Goal: Task Accomplishment & Management: Use online tool/utility

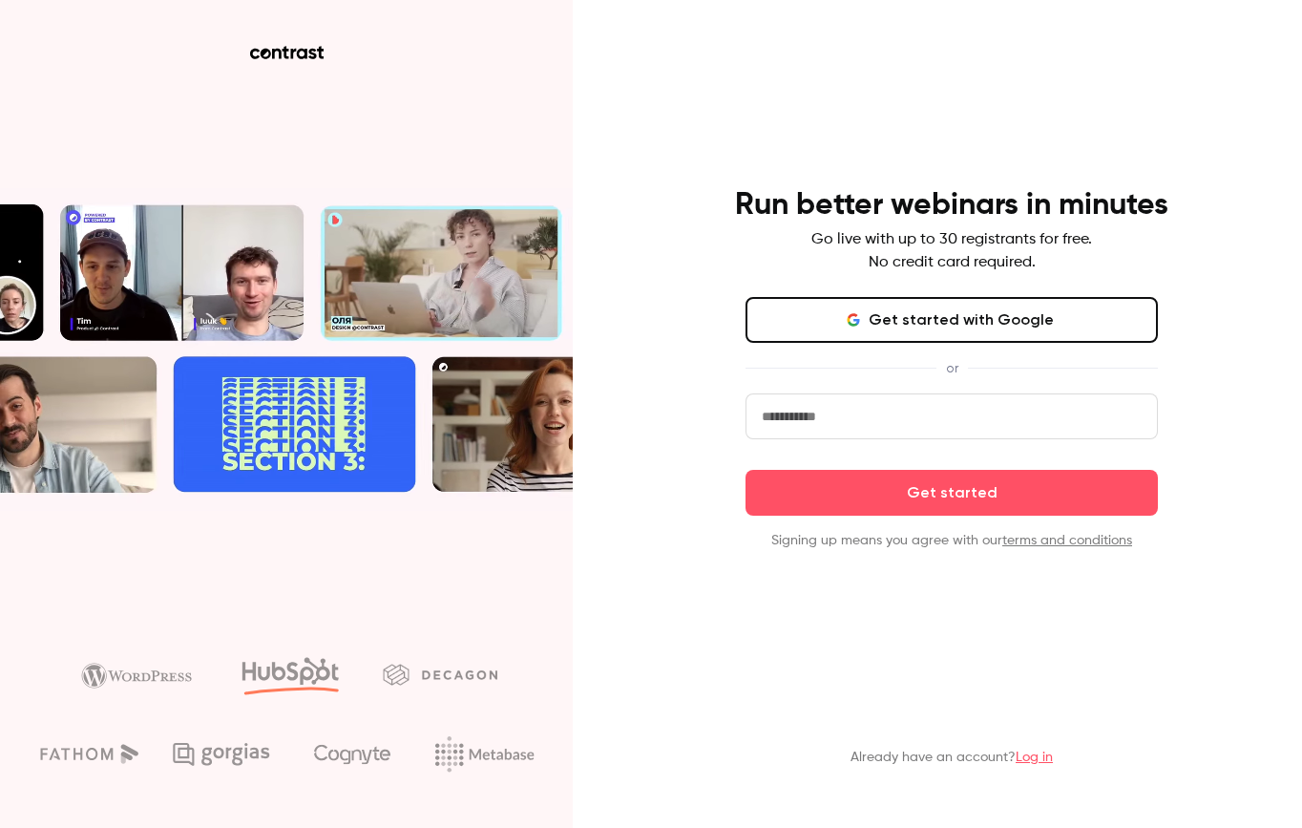
click at [995, 328] on button "Get started with Google" at bounding box center [951, 320] width 412 height 46
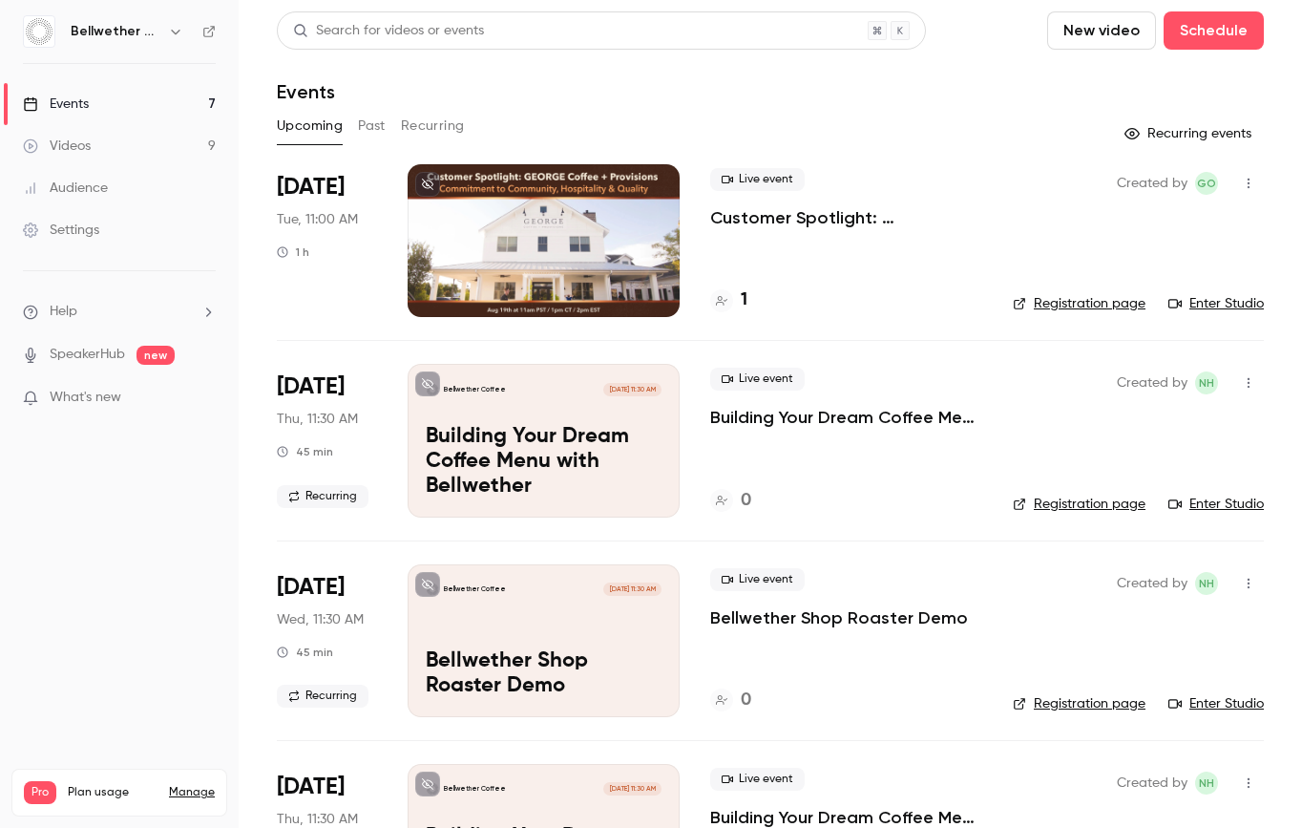
click at [887, 220] on p "Customer Spotlight: [PERSON_NAME] + Provisions’ Commitment to Community, Hospit…" at bounding box center [846, 217] width 272 height 23
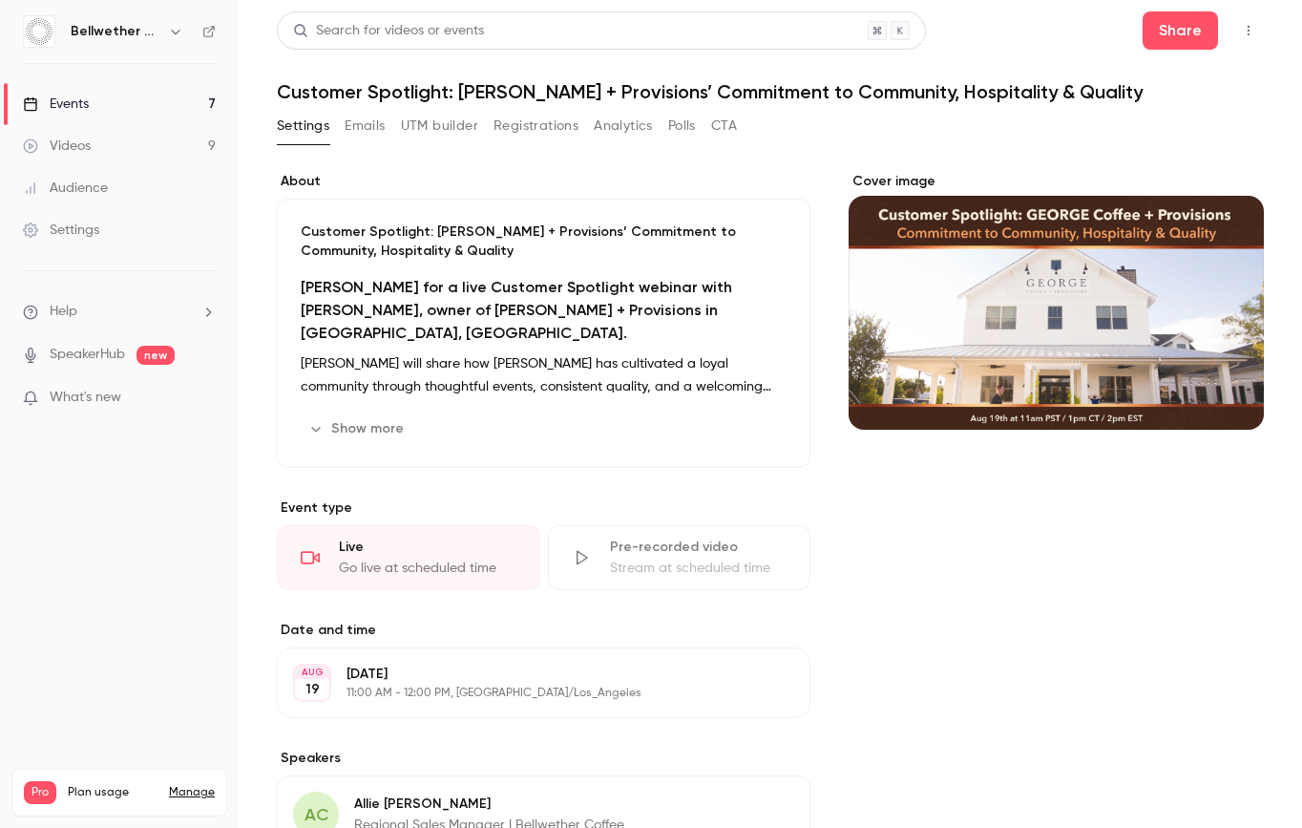
click at [469, 120] on button "UTM builder" at bounding box center [439, 126] width 77 height 31
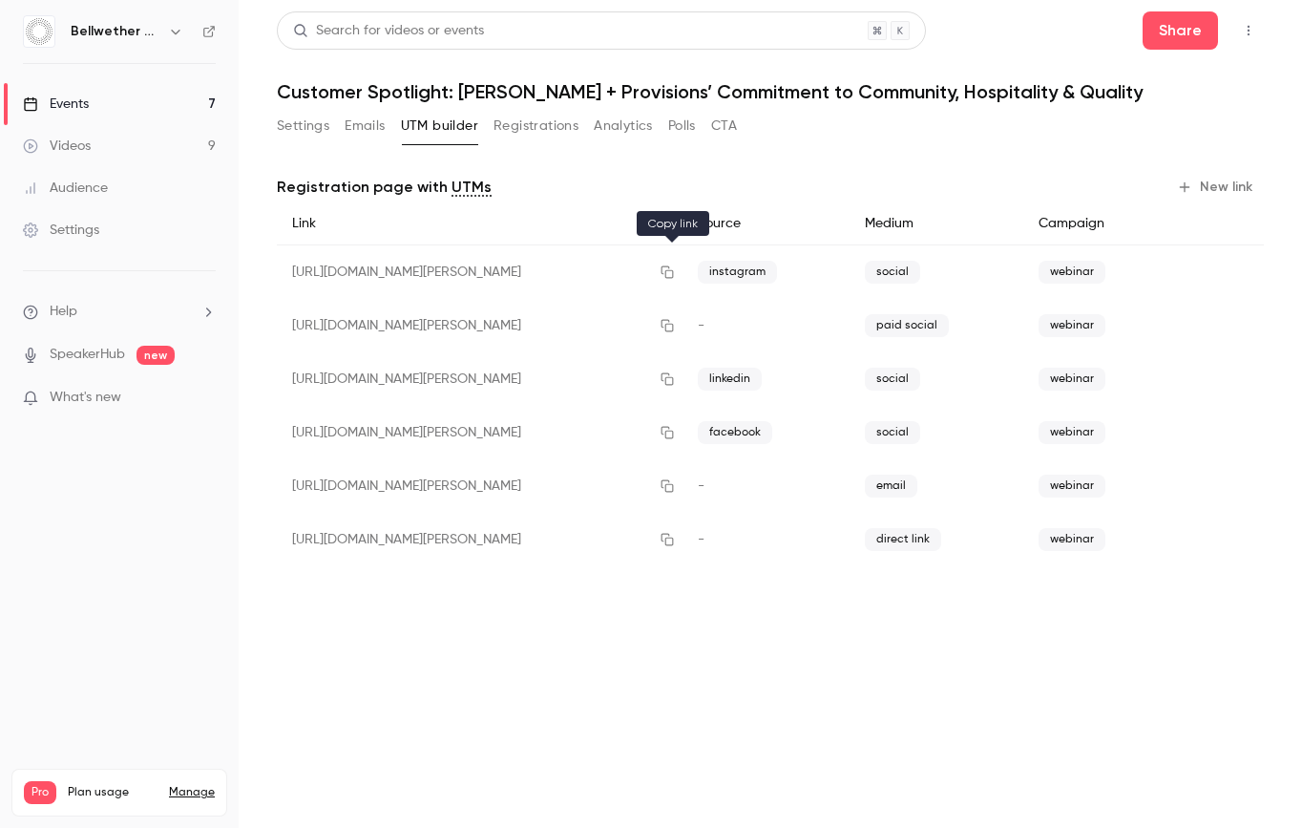
click at [675, 267] on icon "button" at bounding box center [667, 271] width 15 height 13
click at [681, 269] on button "button" at bounding box center [667, 272] width 31 height 31
click at [670, 428] on icon "button" at bounding box center [667, 432] width 15 height 13
click at [819, 599] on main "Search for videos or events Share Customer Spotlight: [PERSON_NAME] Coffee + Pr…" at bounding box center [770, 414] width 1063 height 828
click at [671, 376] on icon "button" at bounding box center [667, 378] width 15 height 13
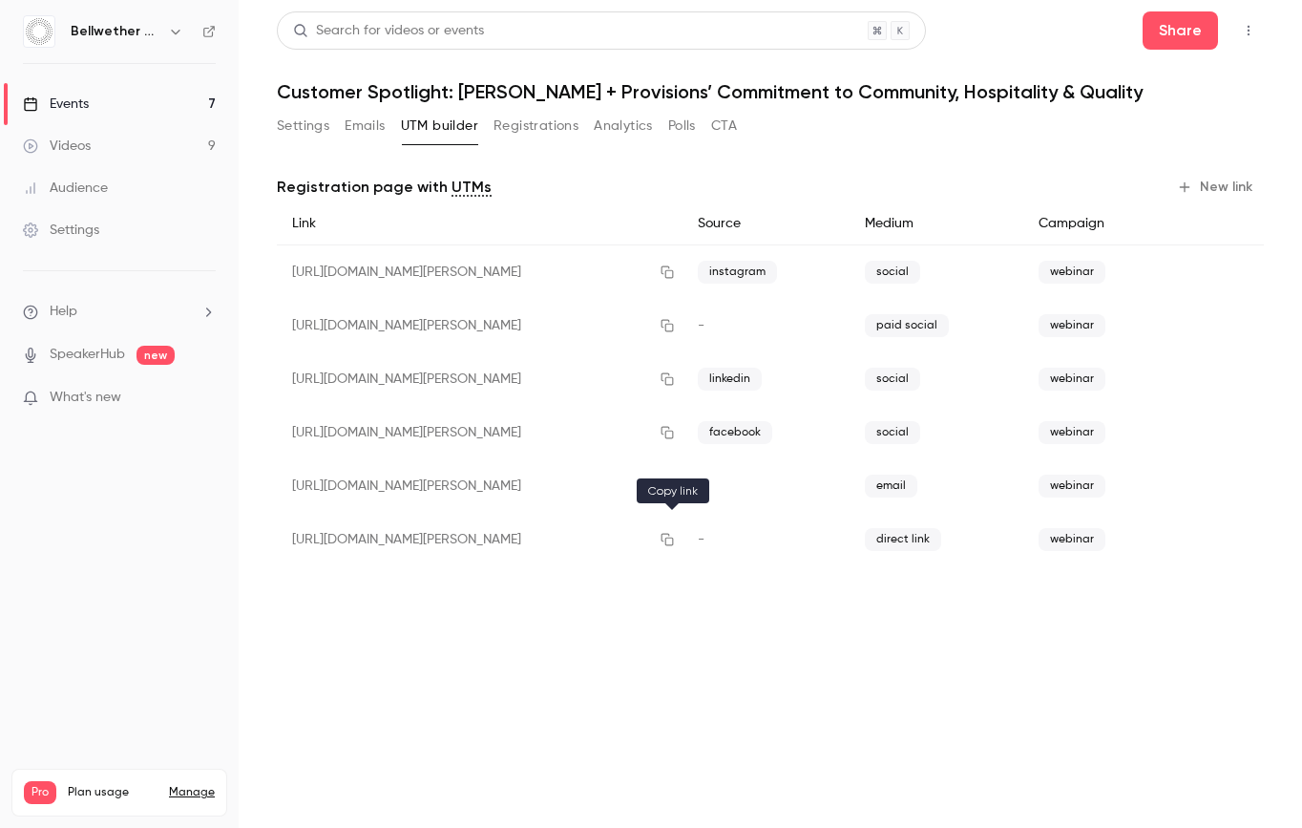
click at [668, 538] on icon "button" at bounding box center [667, 539] width 15 height 13
click at [671, 541] on icon "button" at bounding box center [667, 540] width 12 height 12
click at [673, 379] on icon "button" at bounding box center [667, 378] width 15 height 13
click at [668, 269] on icon "button" at bounding box center [667, 271] width 15 height 13
click at [674, 429] on icon "button" at bounding box center [667, 433] width 12 height 12
